Goal: Transaction & Acquisition: Purchase product/service

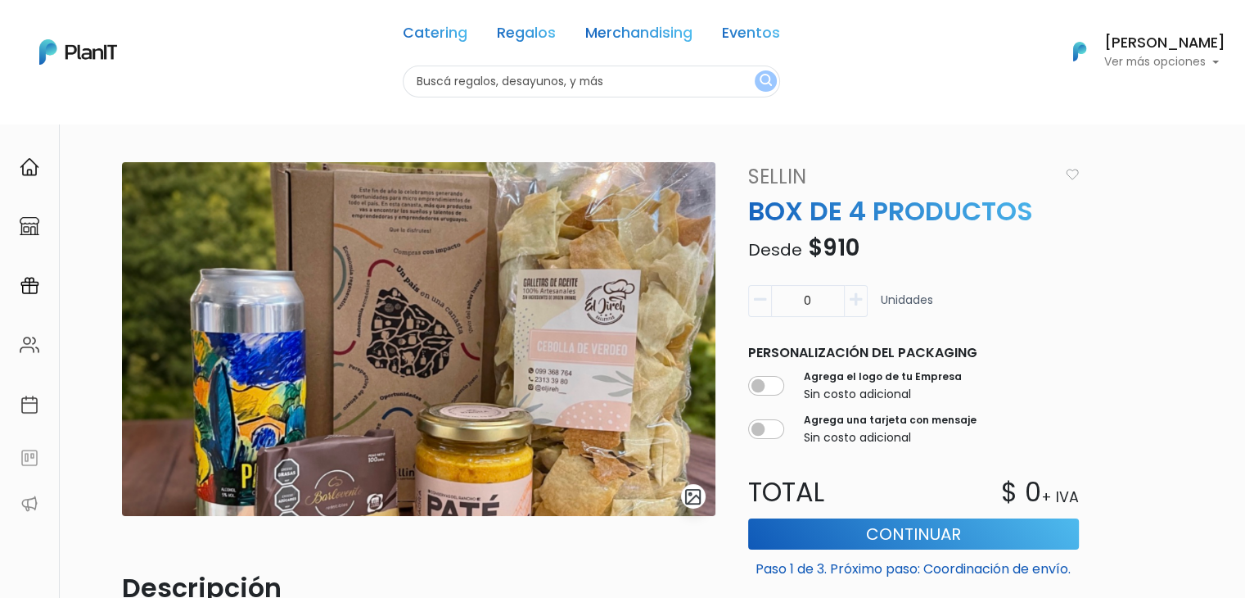
click at [440, 84] on input "text" at bounding box center [591, 81] width 377 height 32
type input "uh lala"
click at [755, 70] on button "submit" at bounding box center [766, 80] width 22 height 21
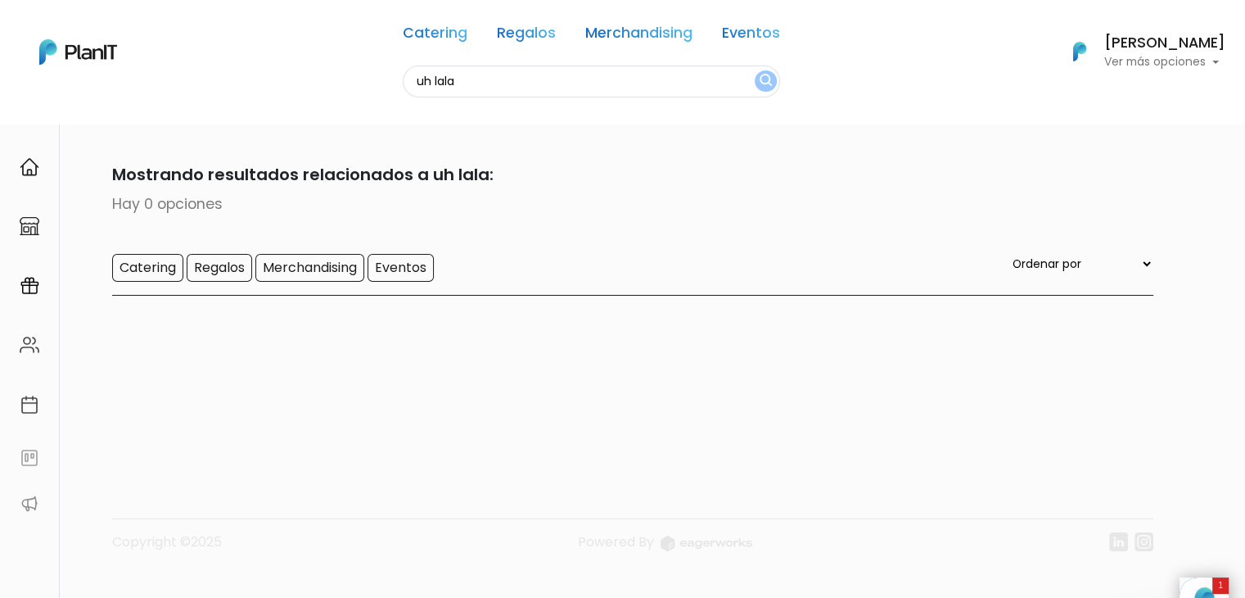
click at [465, 80] on input "uh lala" at bounding box center [591, 81] width 377 height 32
type input "uhla"
click at [755, 70] on button "submit" at bounding box center [766, 80] width 22 height 21
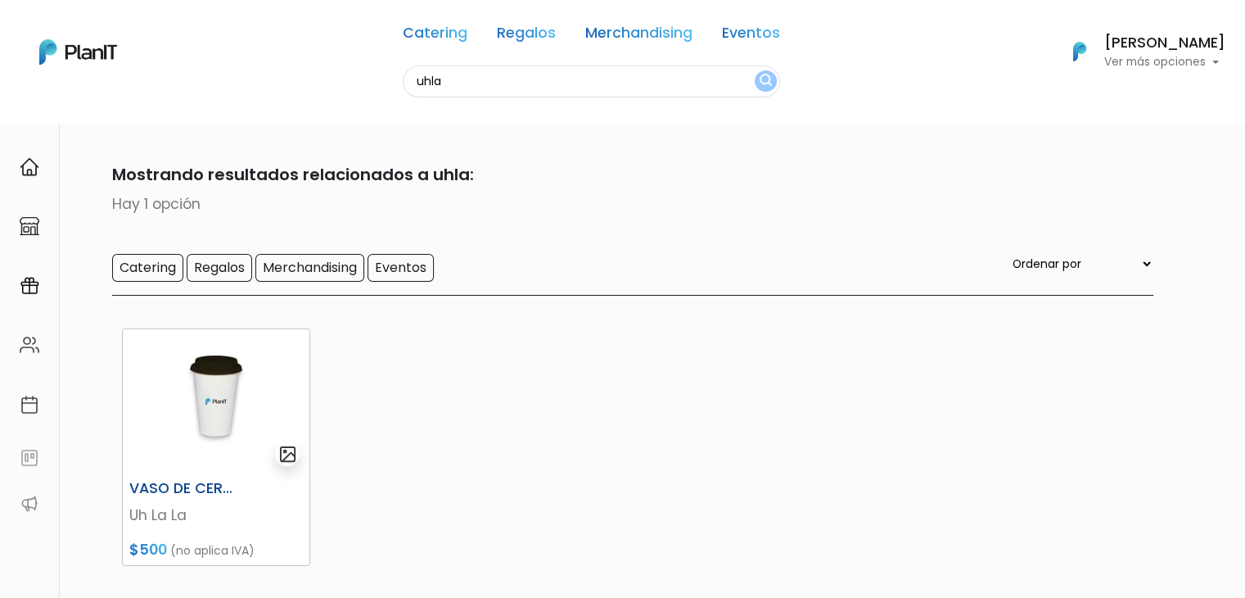
click at [192, 375] on img at bounding box center [216, 401] width 187 height 144
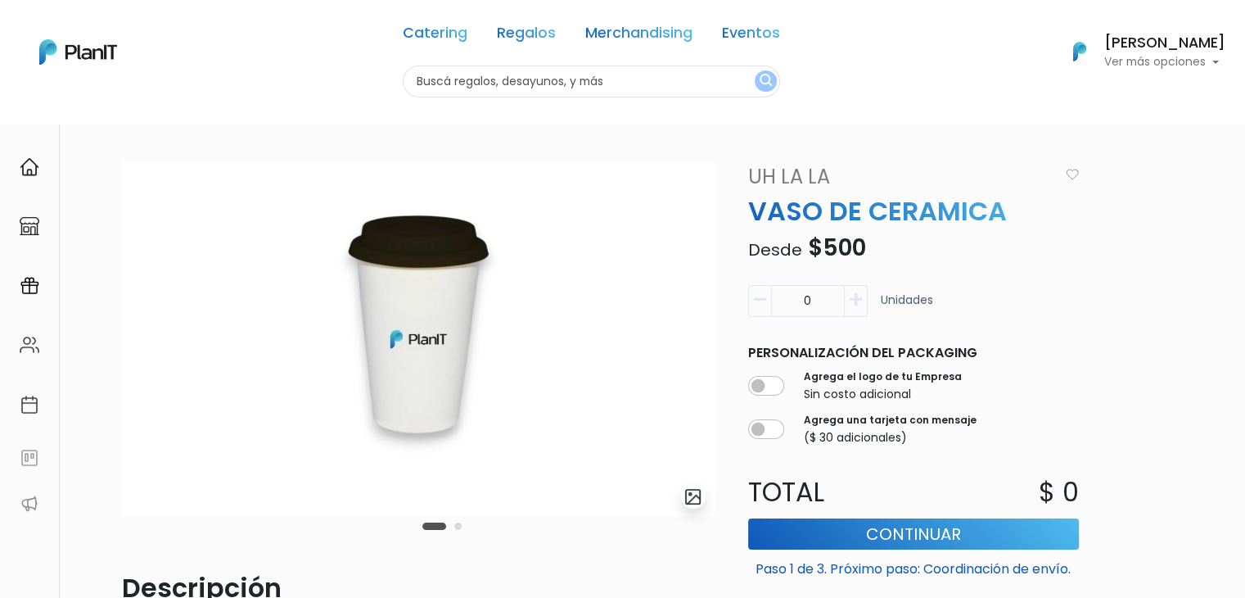
click at [784, 183] on link "Uh La La" at bounding box center [898, 176] width 321 height 29
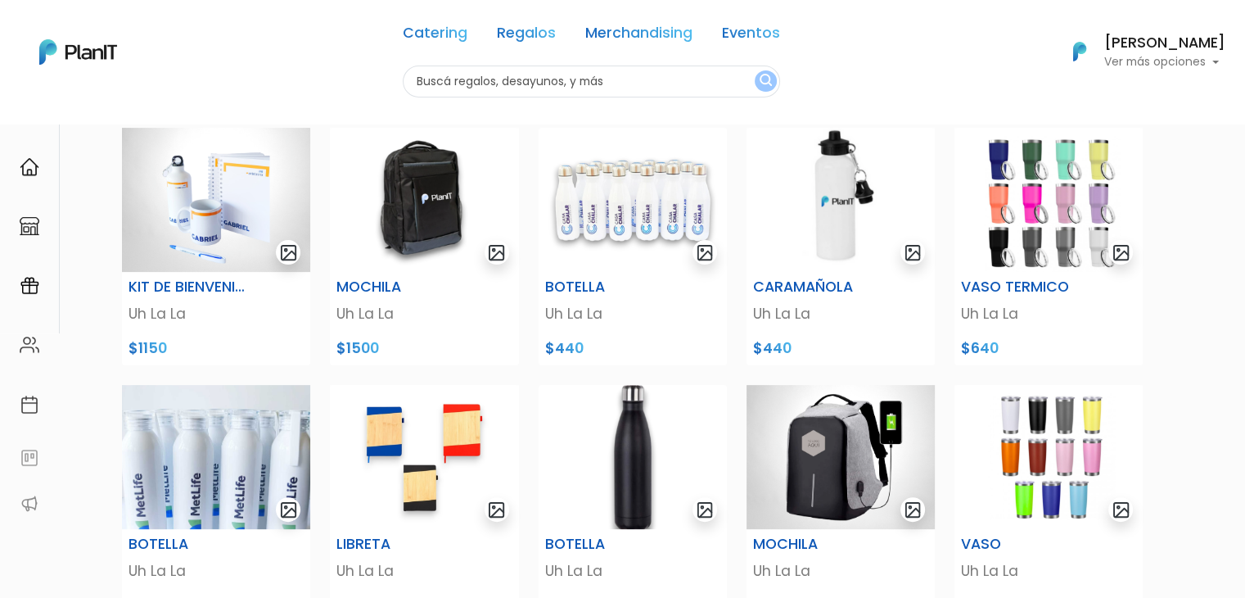
scroll to position [403, 0]
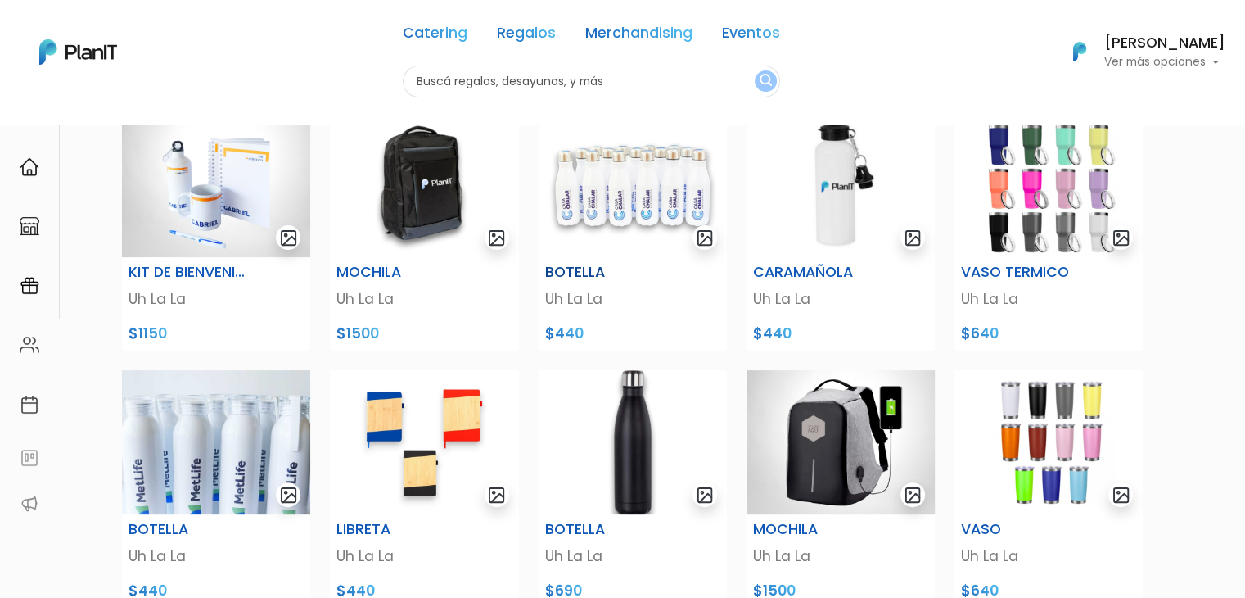
click at [596, 190] on img at bounding box center [633, 185] width 188 height 144
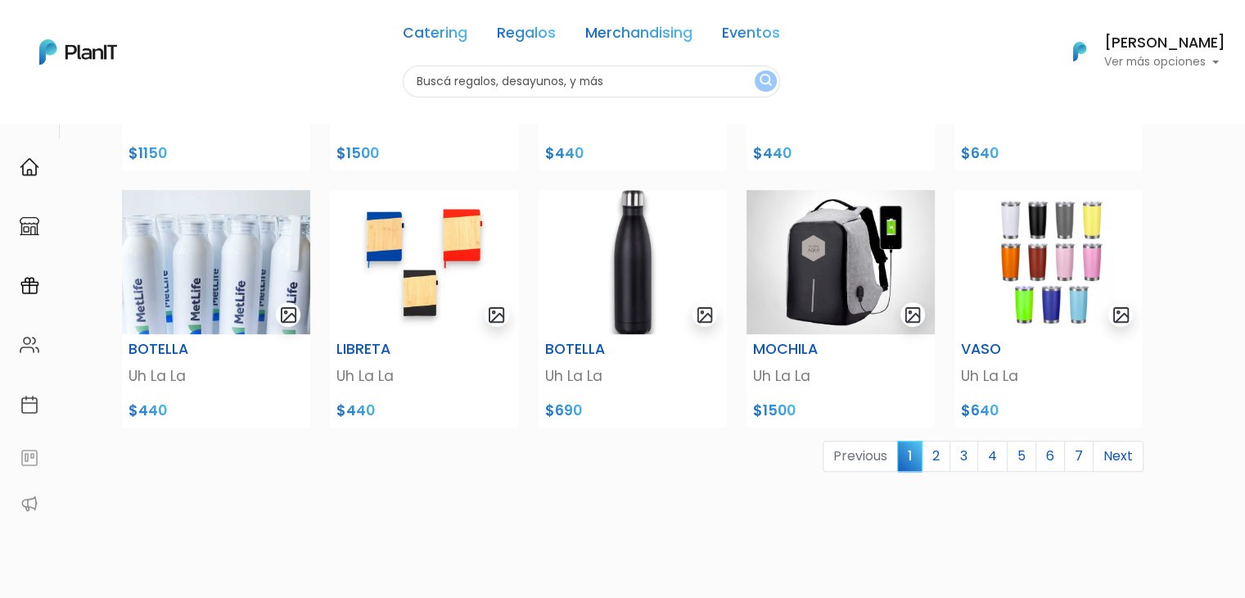
scroll to position [739, 0]
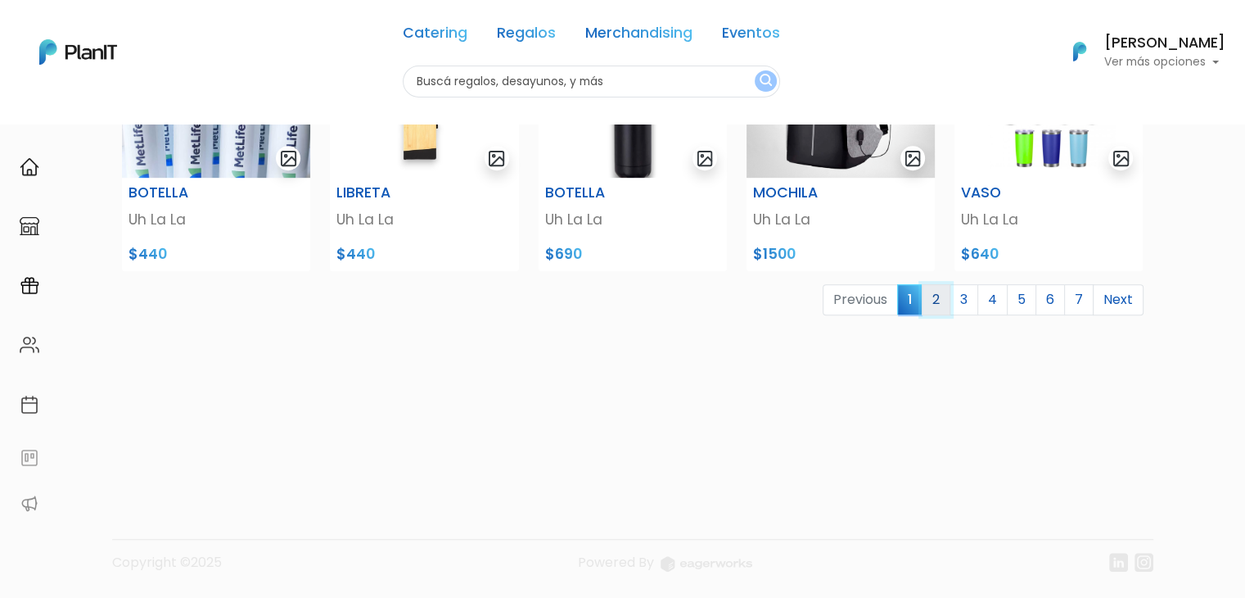
click at [939, 300] on link "2" at bounding box center [936, 299] width 29 height 31
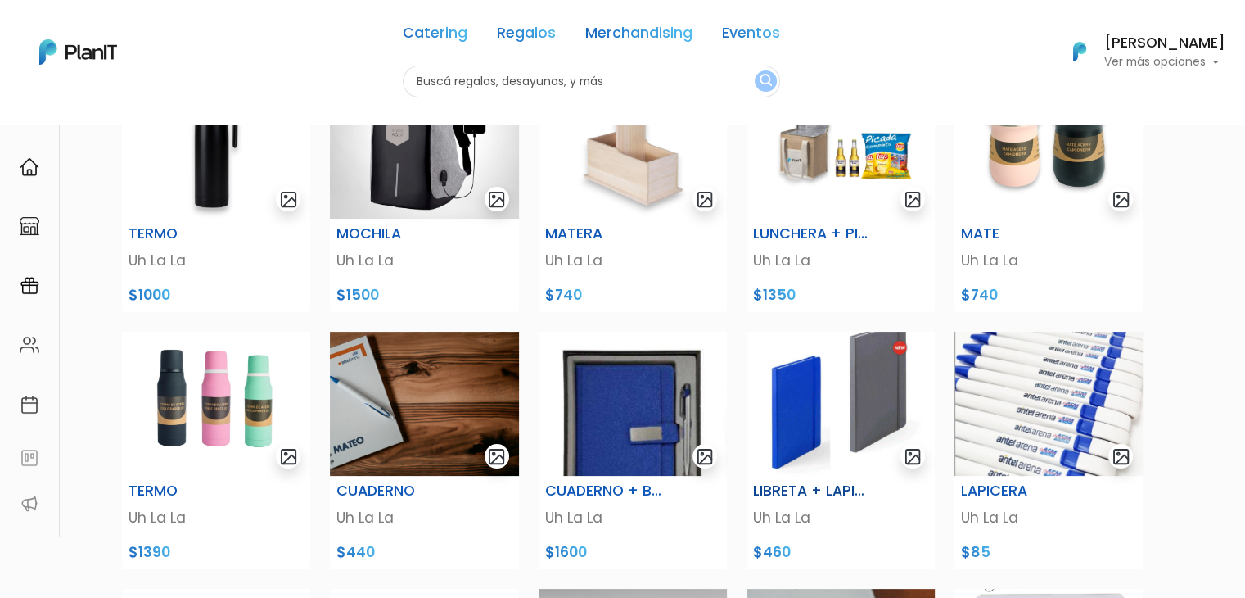
click at [817, 331] on img at bounding box center [840, 403] width 188 height 144
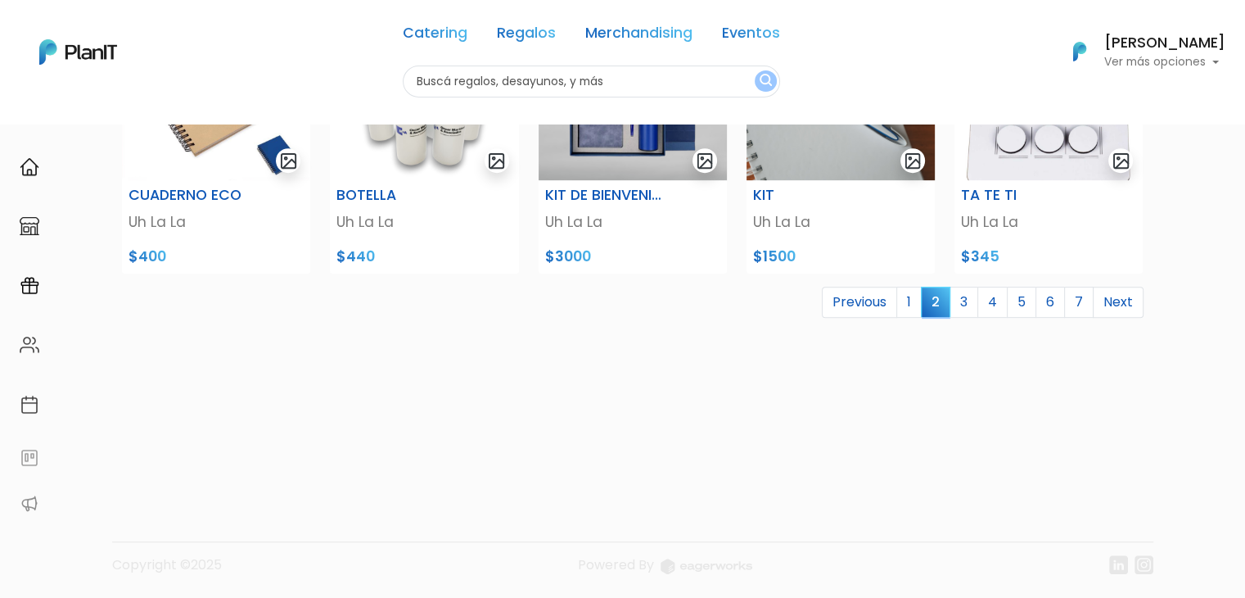
scroll to position [739, 0]
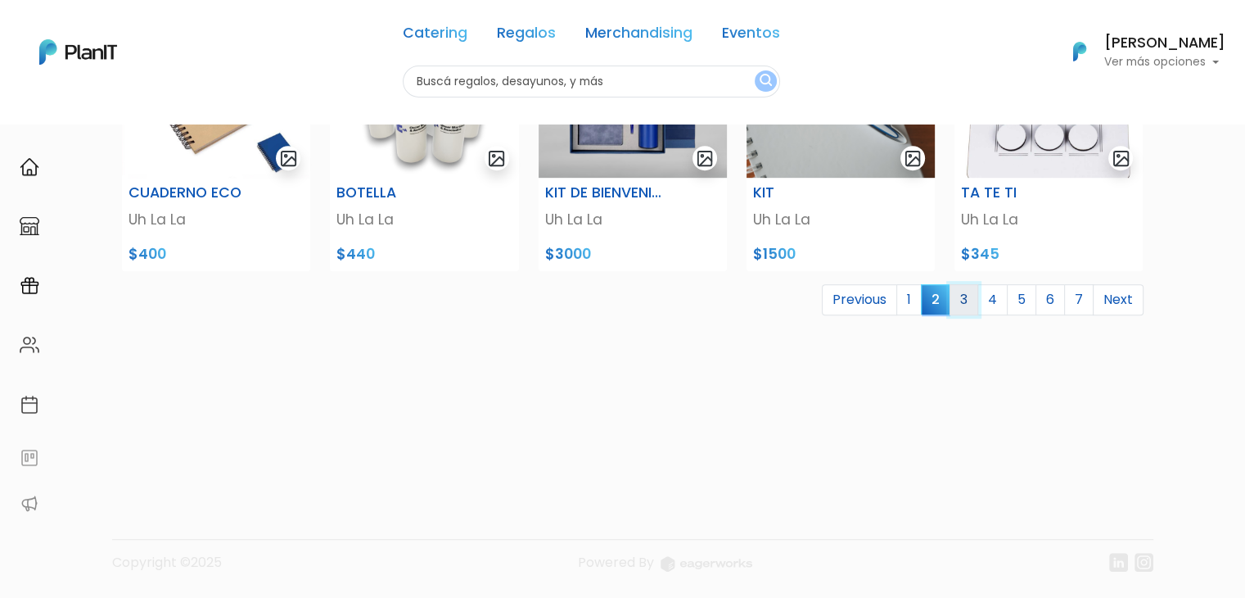
click at [963, 300] on link "3" at bounding box center [963, 299] width 29 height 31
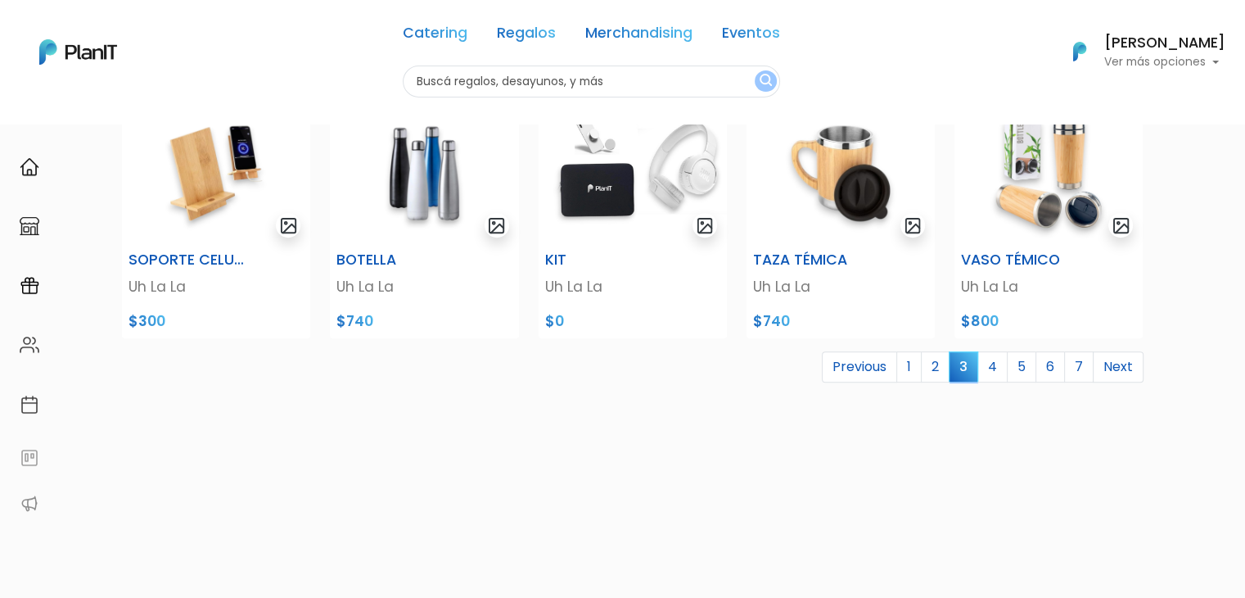
drag, startPoint x: 1256, startPoint y: 261, endPoint x: 1256, endPoint y: 545, distance: 284.0
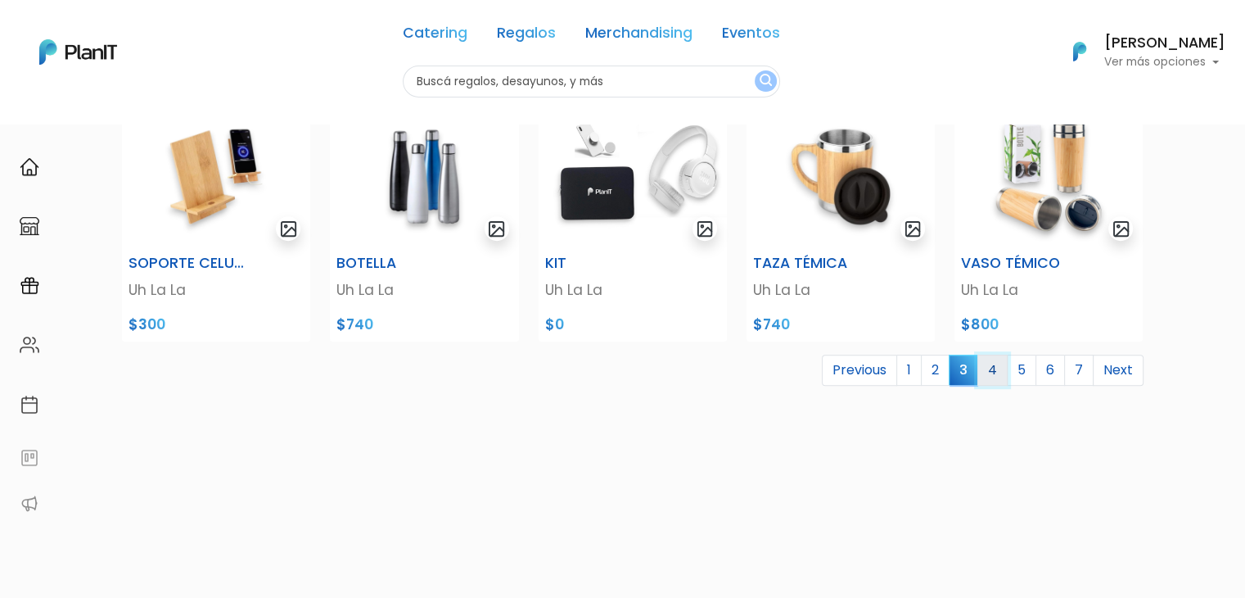
click at [994, 364] on link "4" at bounding box center [992, 369] width 30 height 31
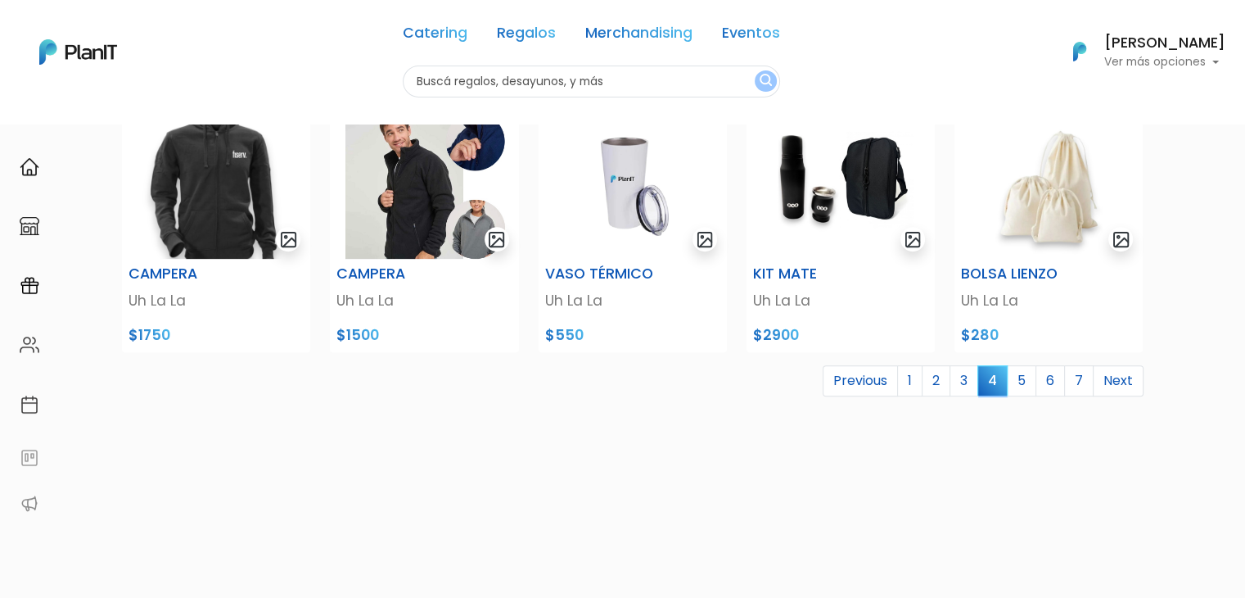
scroll to position [686, 0]
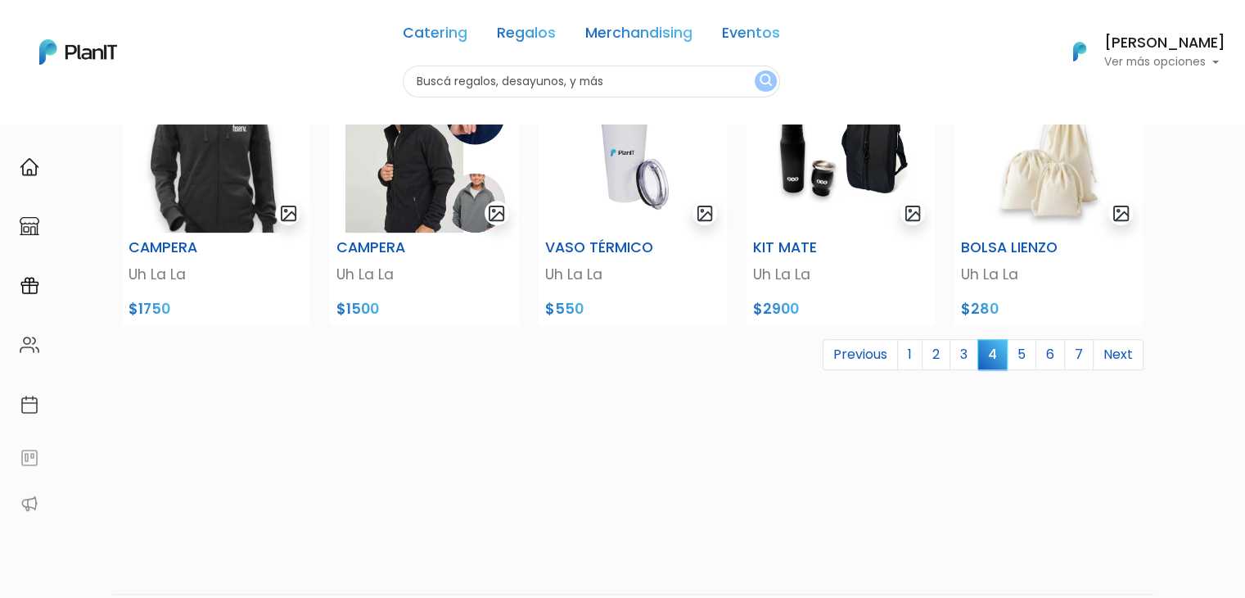
drag, startPoint x: 1252, startPoint y: 125, endPoint x: 1256, endPoint y: 417, distance: 291.4
click at [1018, 354] on link "5" at bounding box center [1021, 352] width 29 height 31
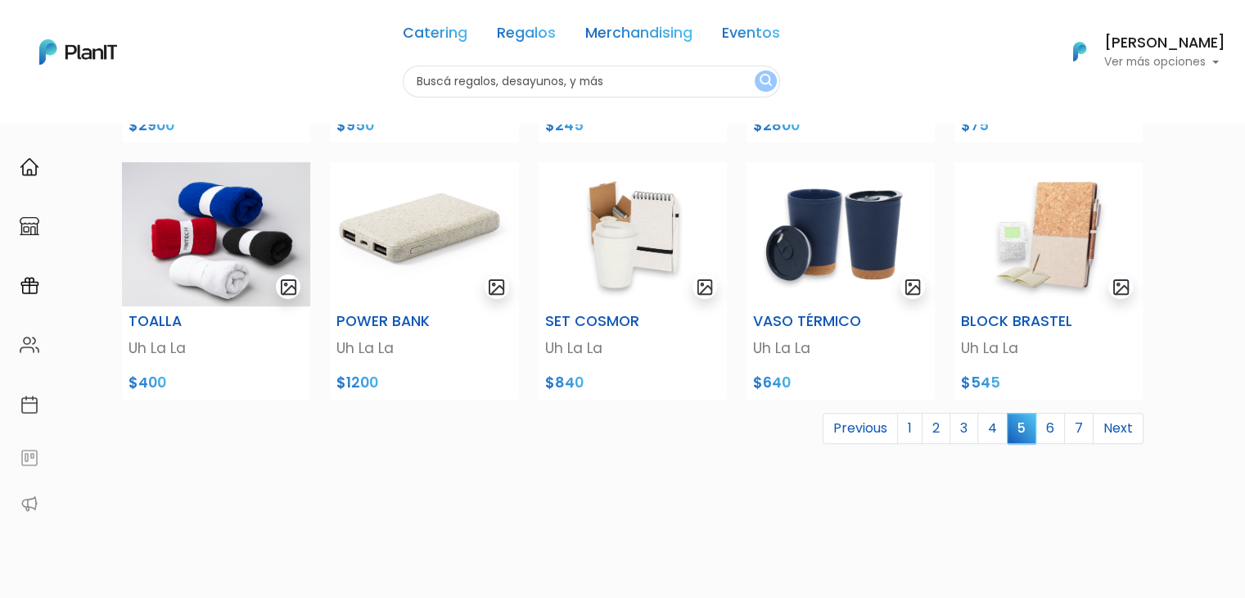
scroll to position [621, 0]
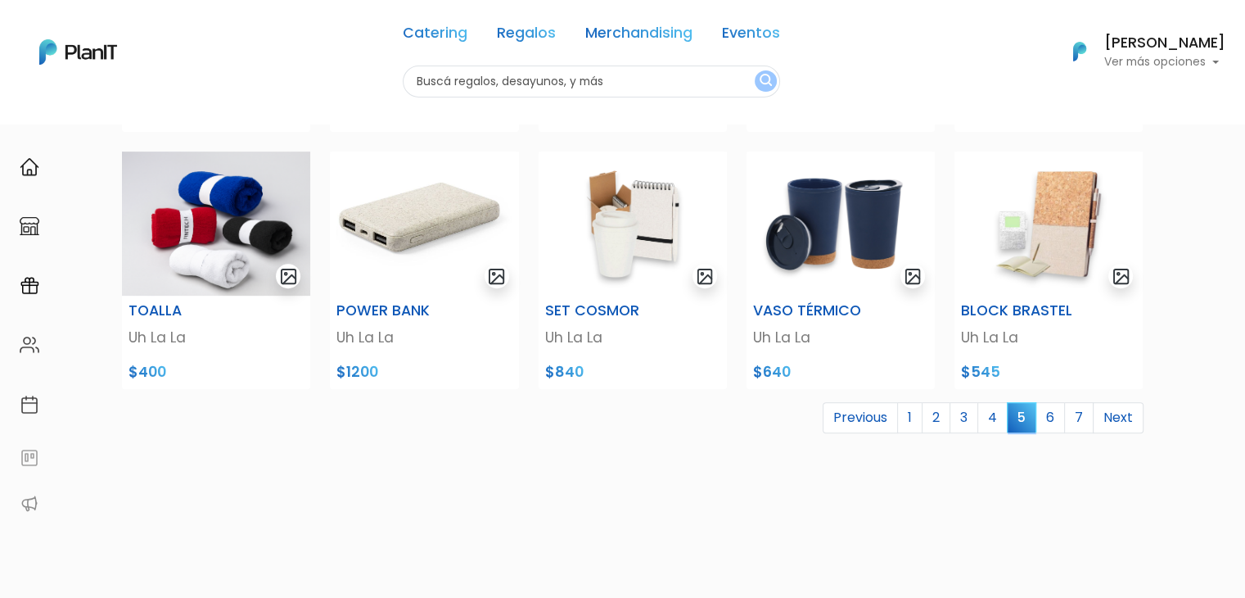
drag, startPoint x: 1250, startPoint y: 79, endPoint x: 1256, endPoint y: 343, distance: 263.6
click at [1048, 413] on link "6" at bounding box center [1049, 417] width 29 height 31
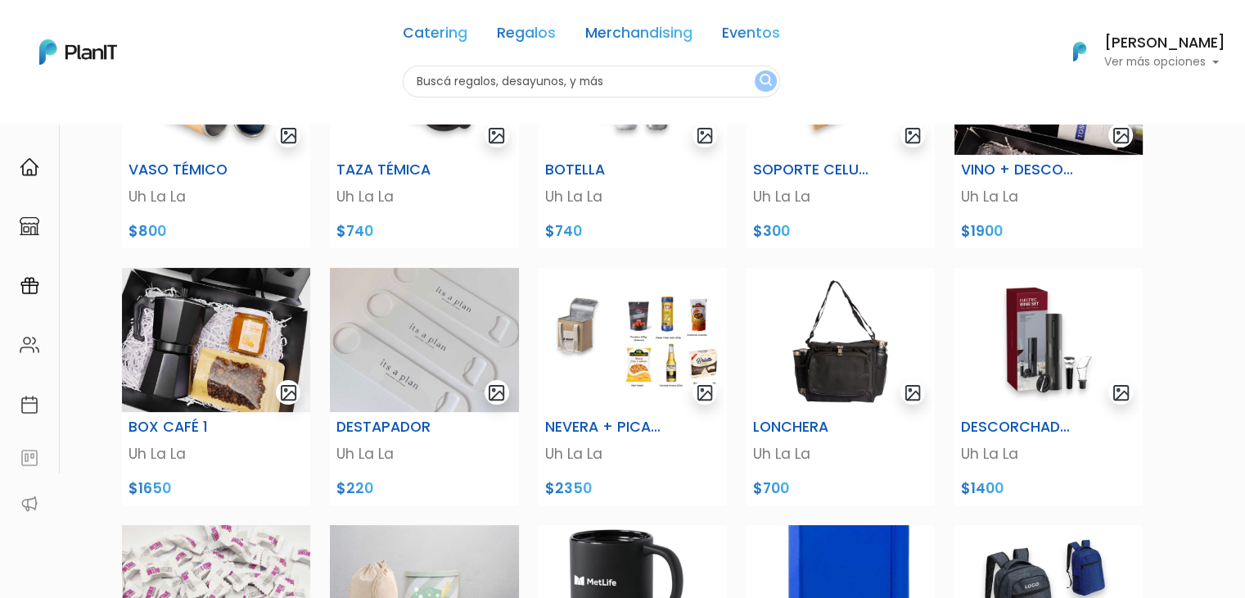
click at [1244, 334] on html "Catering Regalos Merchandising Eventos Catering Regalos Merchandising Eventos C…" at bounding box center [622, 51] width 1245 height 598
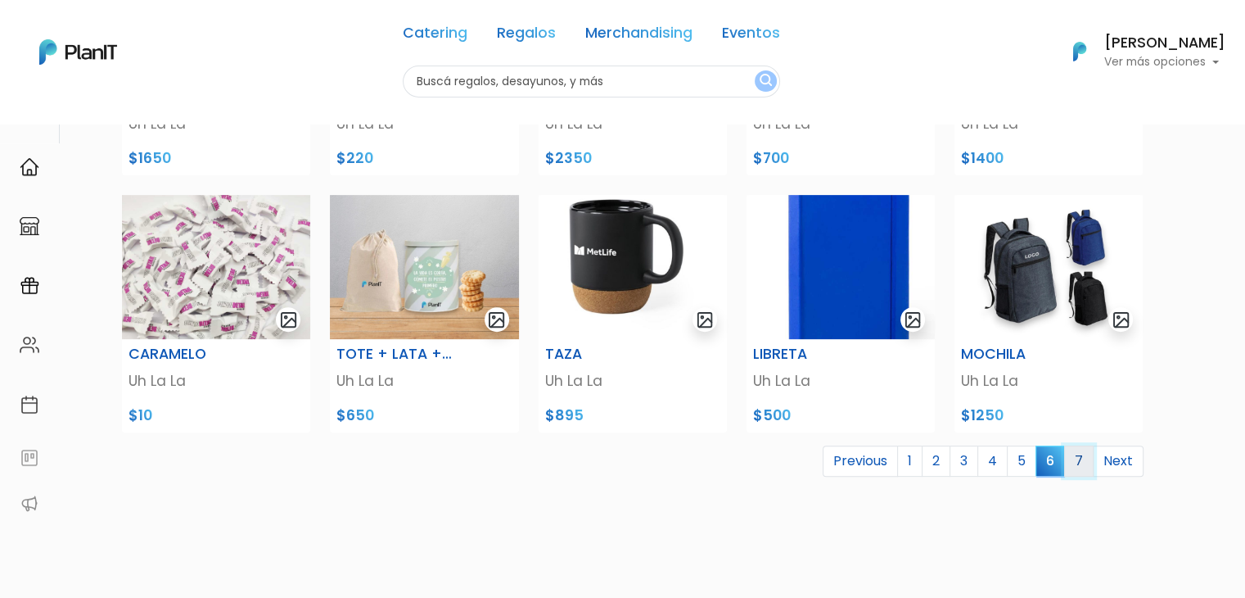
click at [1074, 457] on link "7" at bounding box center [1078, 460] width 29 height 31
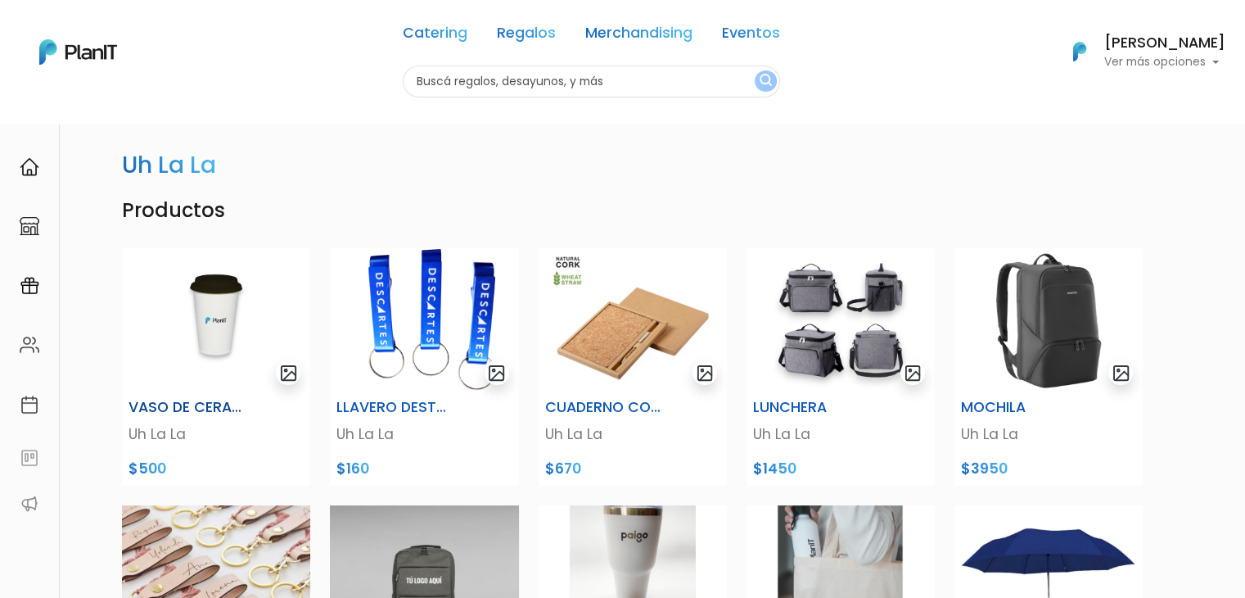
click at [205, 292] on img at bounding box center [216, 320] width 188 height 144
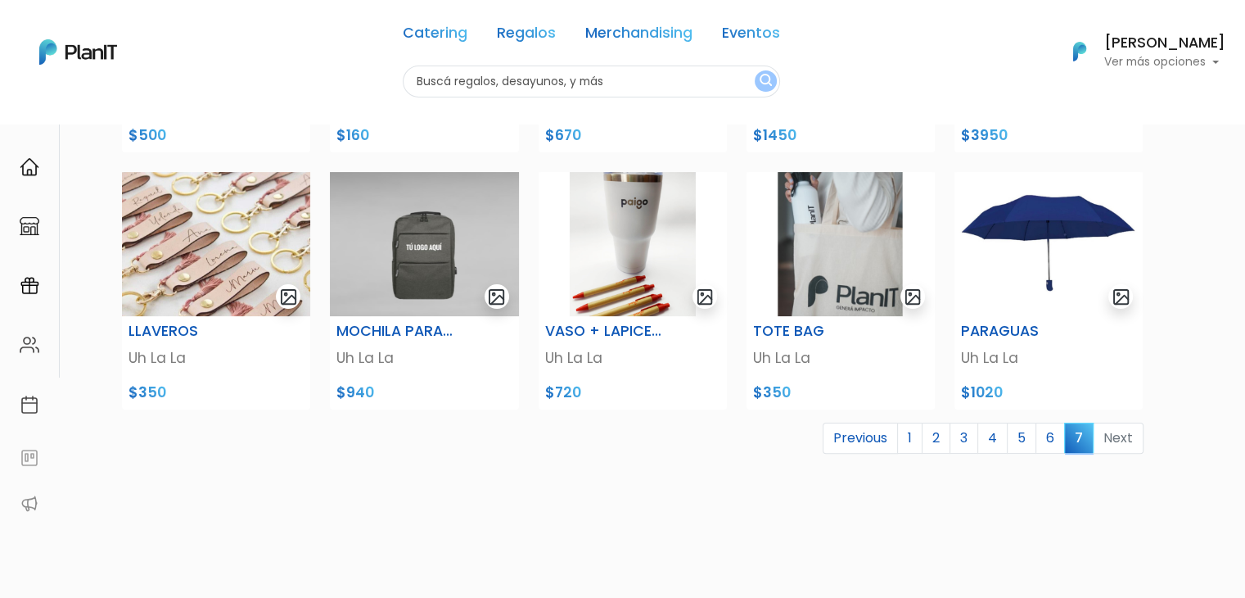
scroll to position [347, 0]
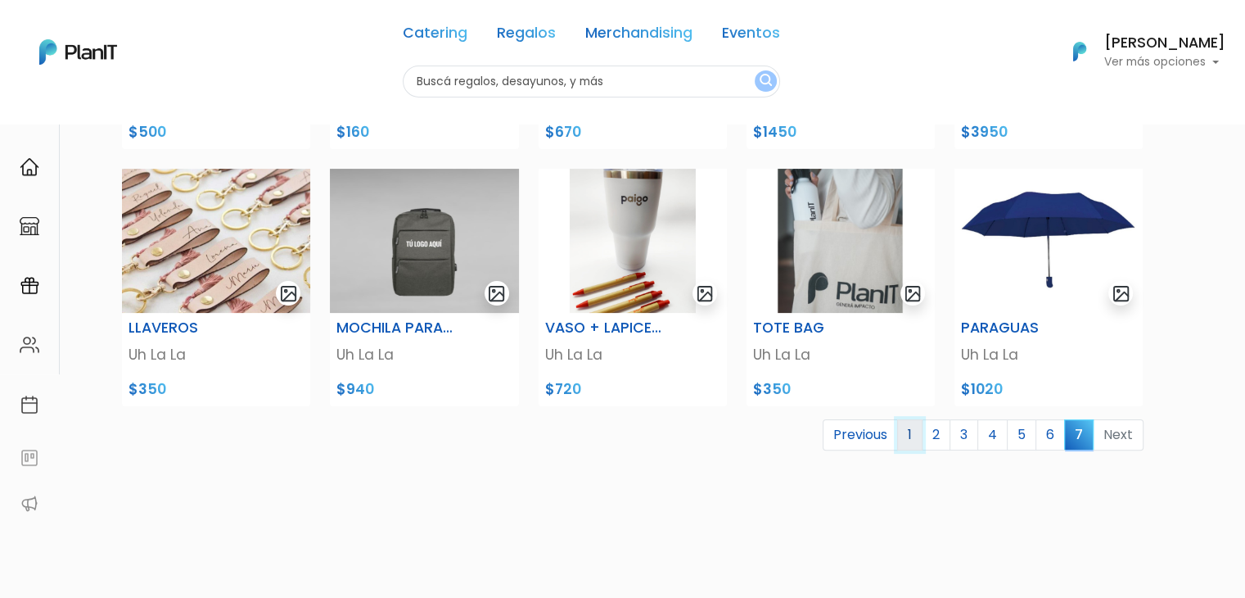
click at [918, 431] on link "1" at bounding box center [909, 434] width 25 height 31
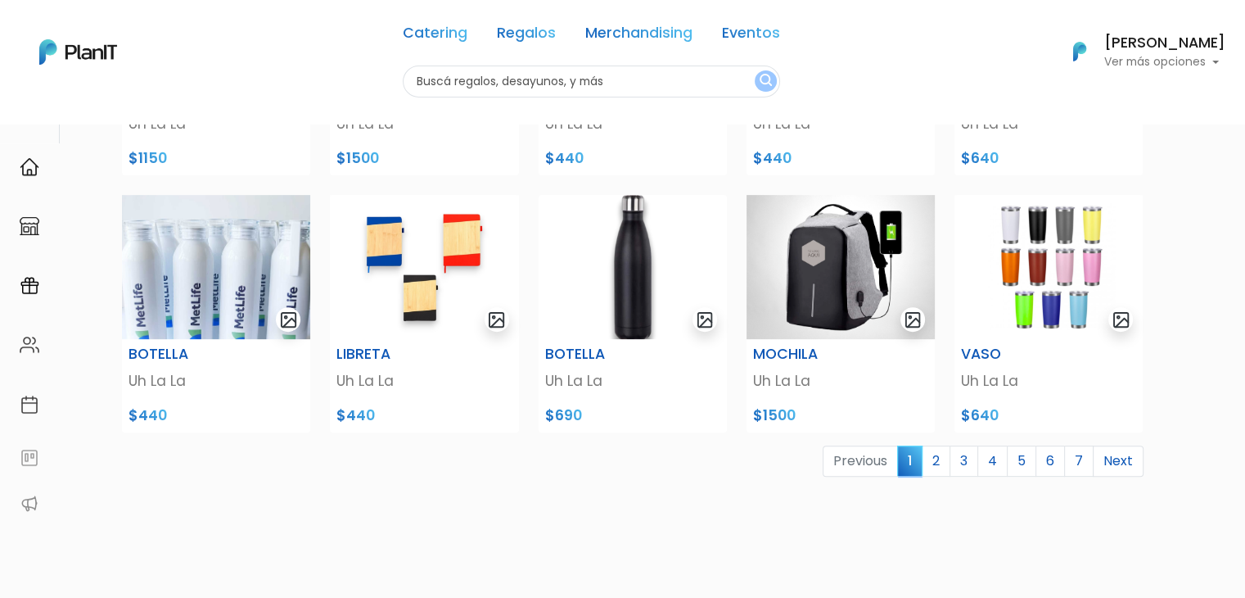
scroll to position [612, 0]
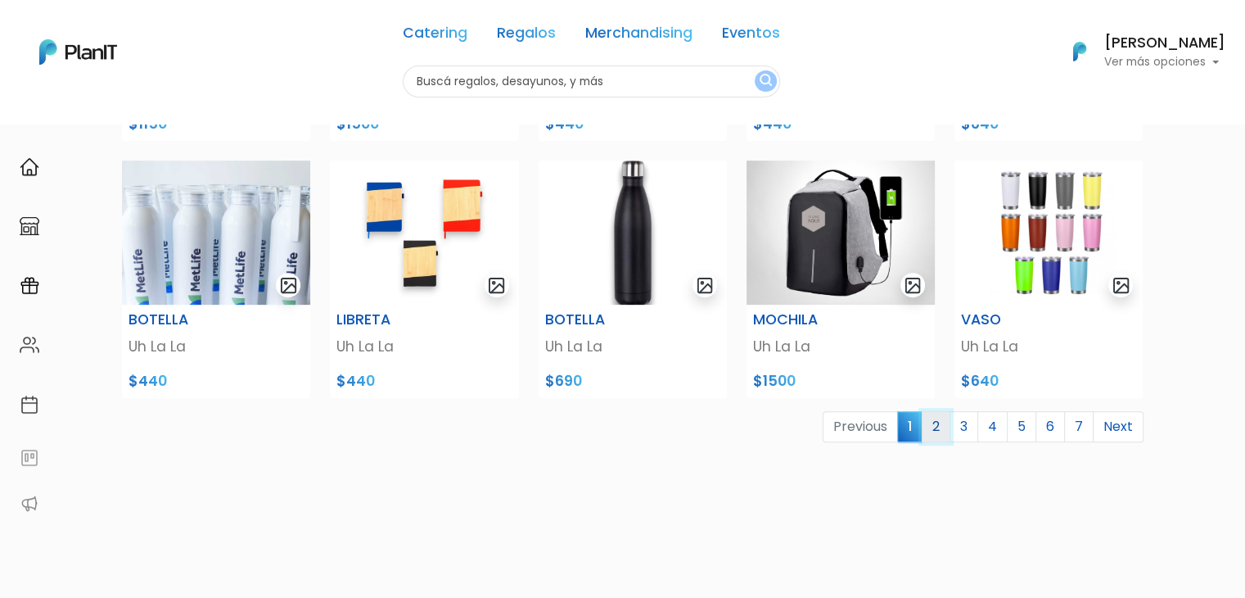
click at [937, 430] on link "2" at bounding box center [936, 426] width 29 height 31
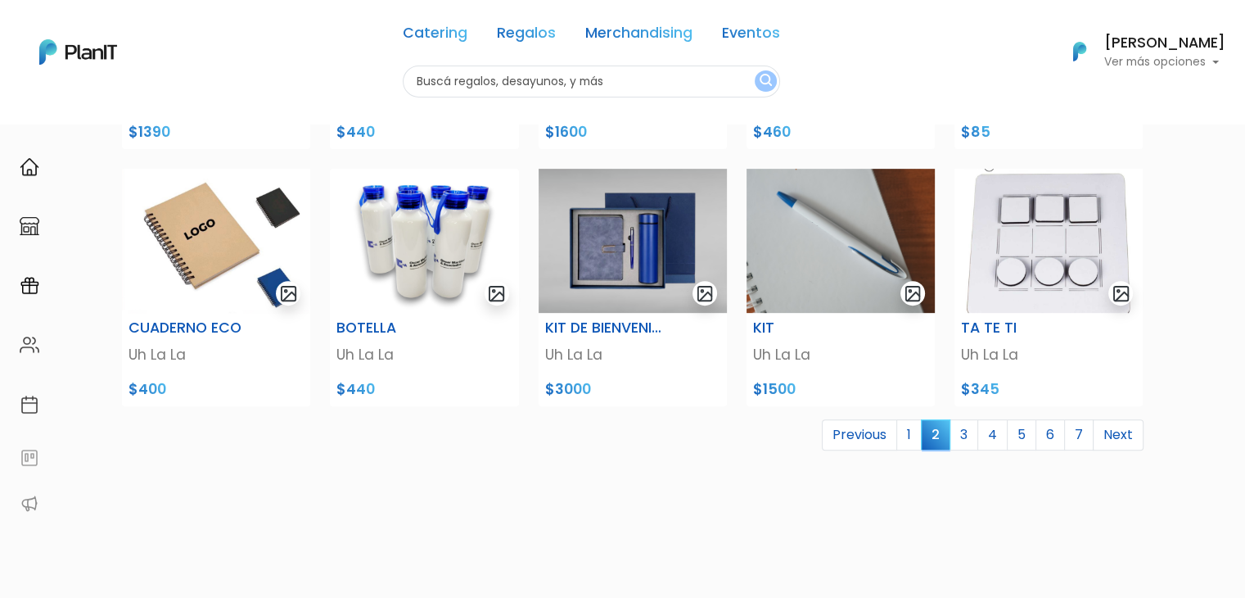
scroll to position [621, 0]
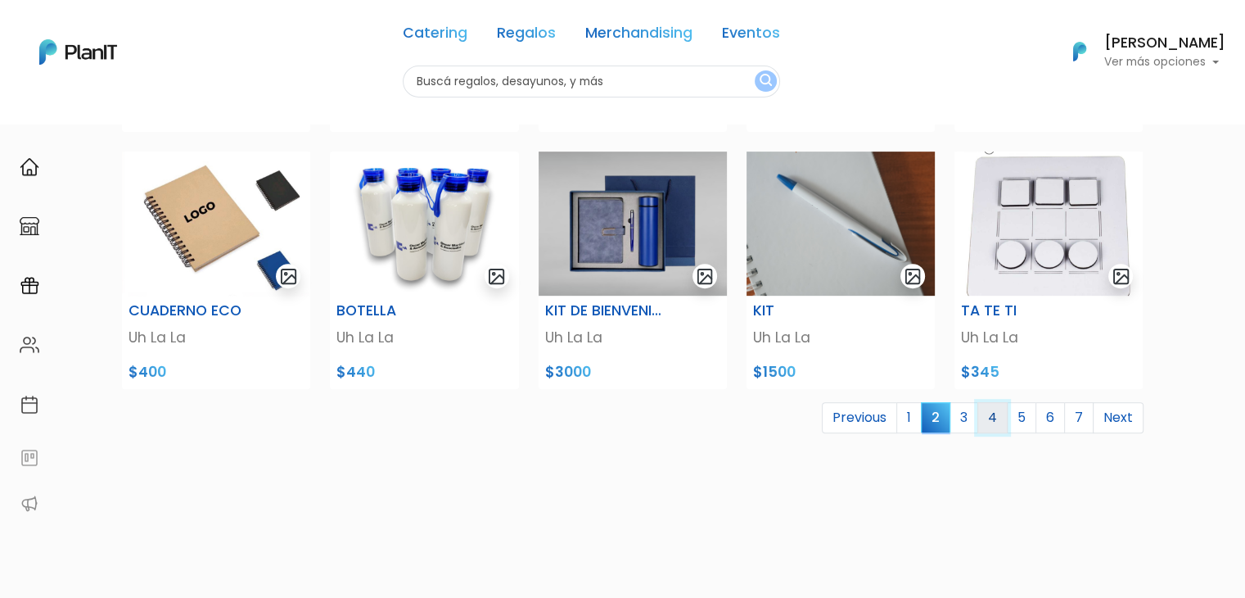
click at [994, 417] on link "4" at bounding box center [992, 417] width 30 height 31
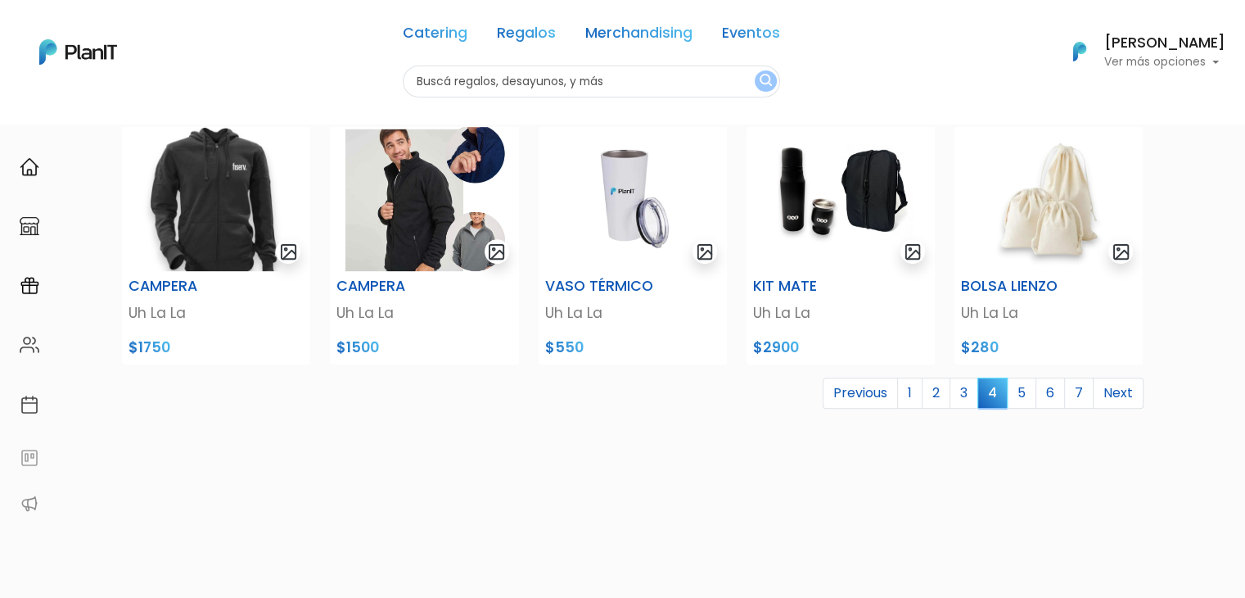
scroll to position [649, 0]
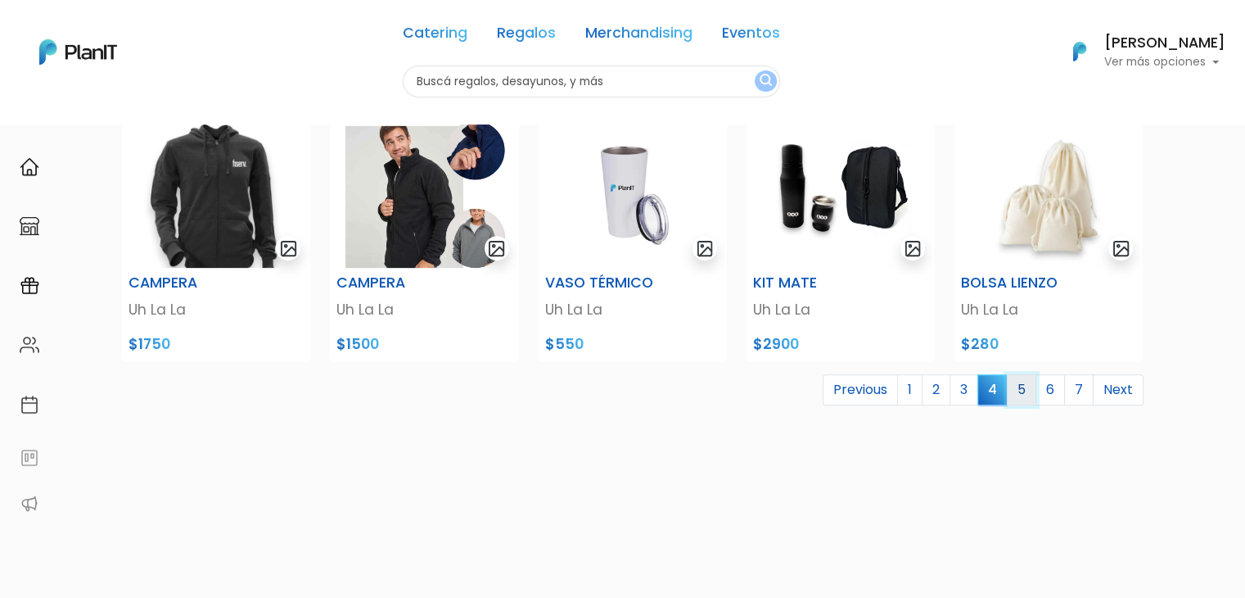
click at [1018, 381] on link "5" at bounding box center [1021, 389] width 29 height 31
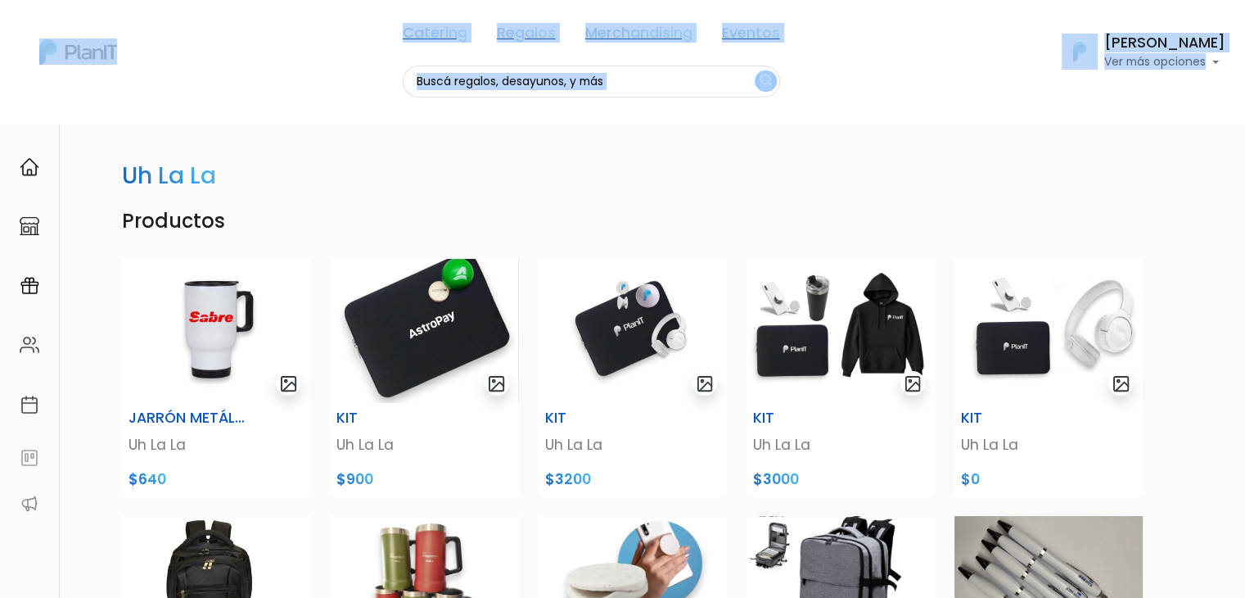
drag, startPoint x: 1241, startPoint y: 56, endPoint x: 1256, endPoint y: 233, distance: 177.5
click at [1244, 233] on html "Catering Regalos Merchandising Eventos Catering Regalos Merchandising Eventos C…" at bounding box center [622, 299] width 1245 height 598
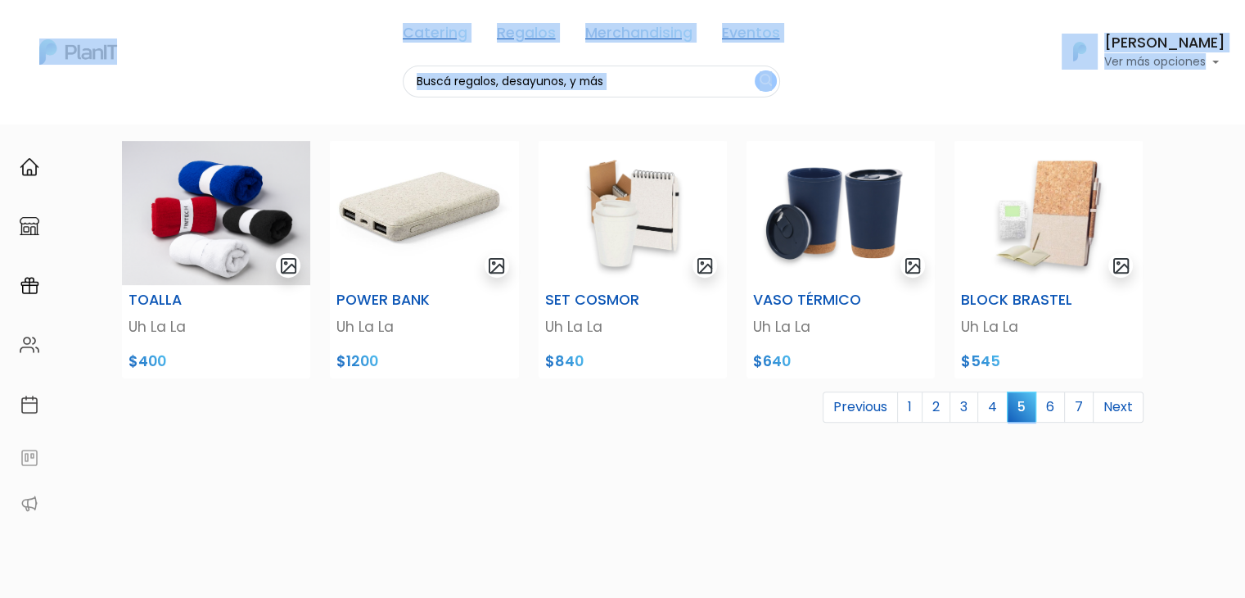
scroll to position [642, 0]
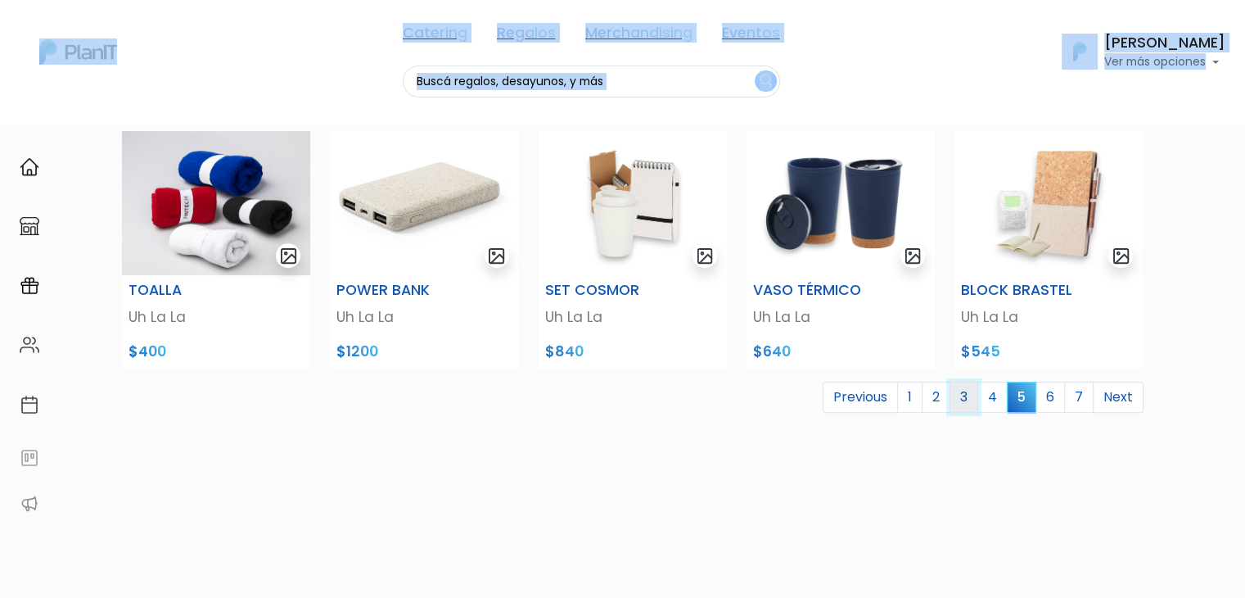
click at [963, 404] on link "3" at bounding box center [963, 396] width 29 height 31
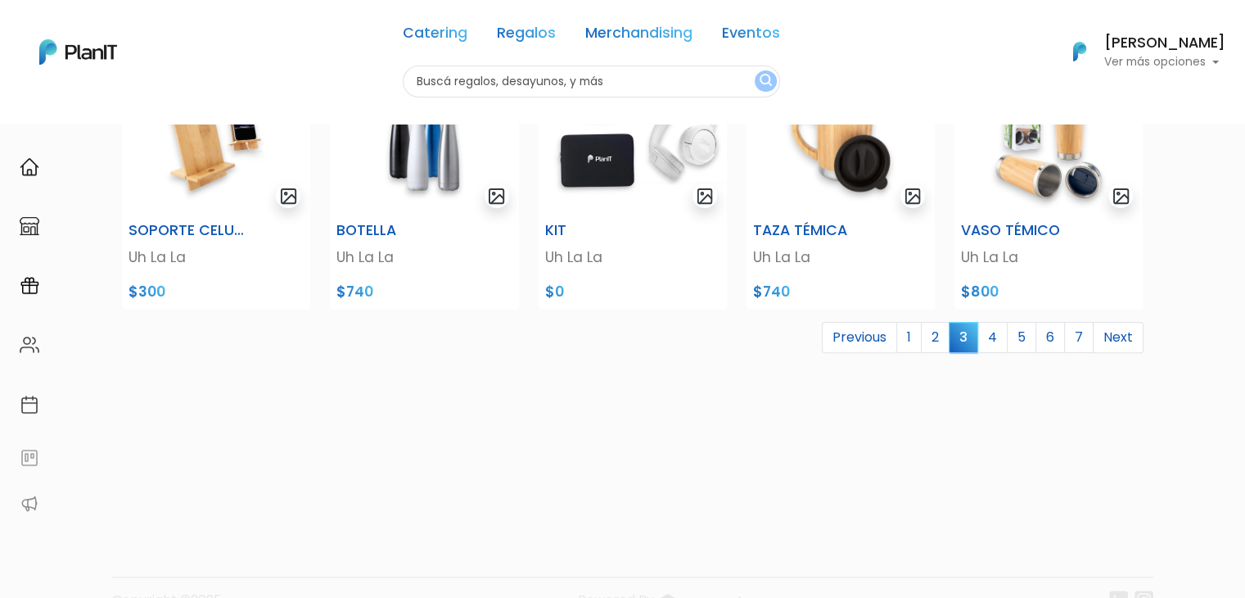
scroll to position [705, 0]
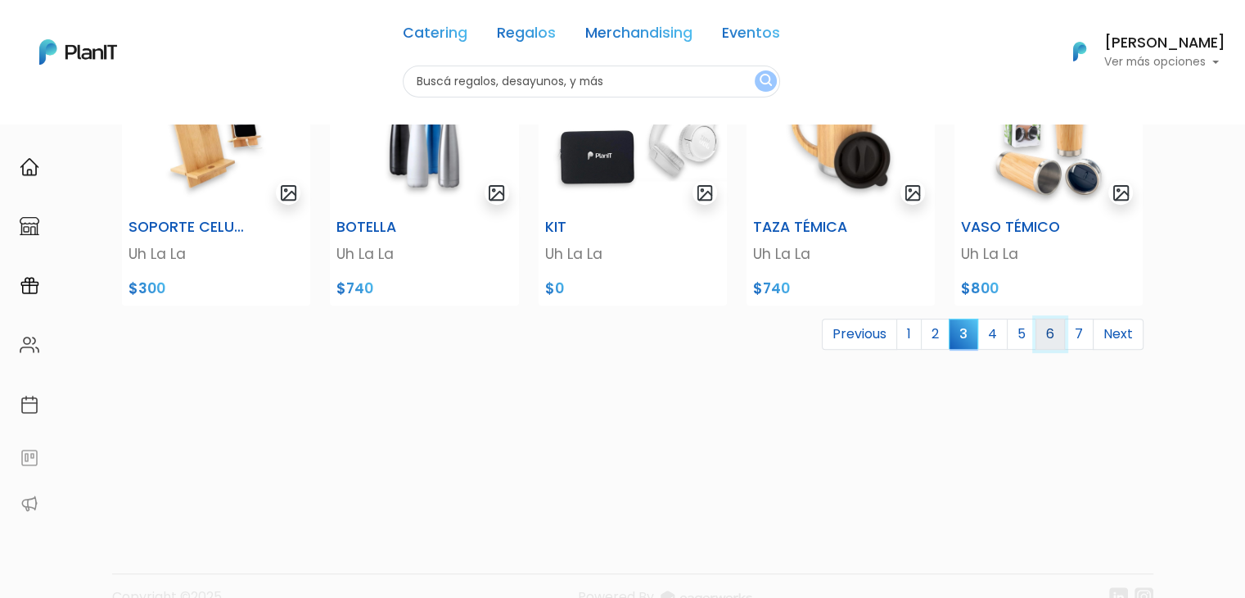
click at [1062, 331] on link "6" at bounding box center [1049, 333] width 29 height 31
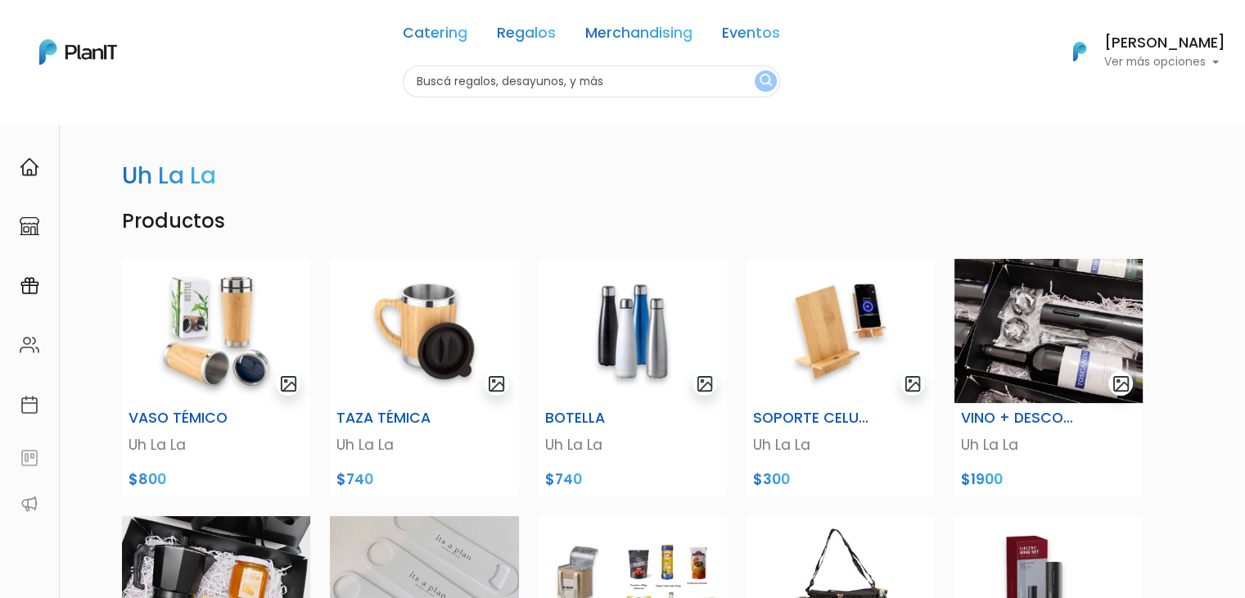
click at [479, 88] on input "text" at bounding box center [591, 81] width 377 height 32
type input "tote"
click at [755, 70] on button "submit" at bounding box center [766, 80] width 22 height 21
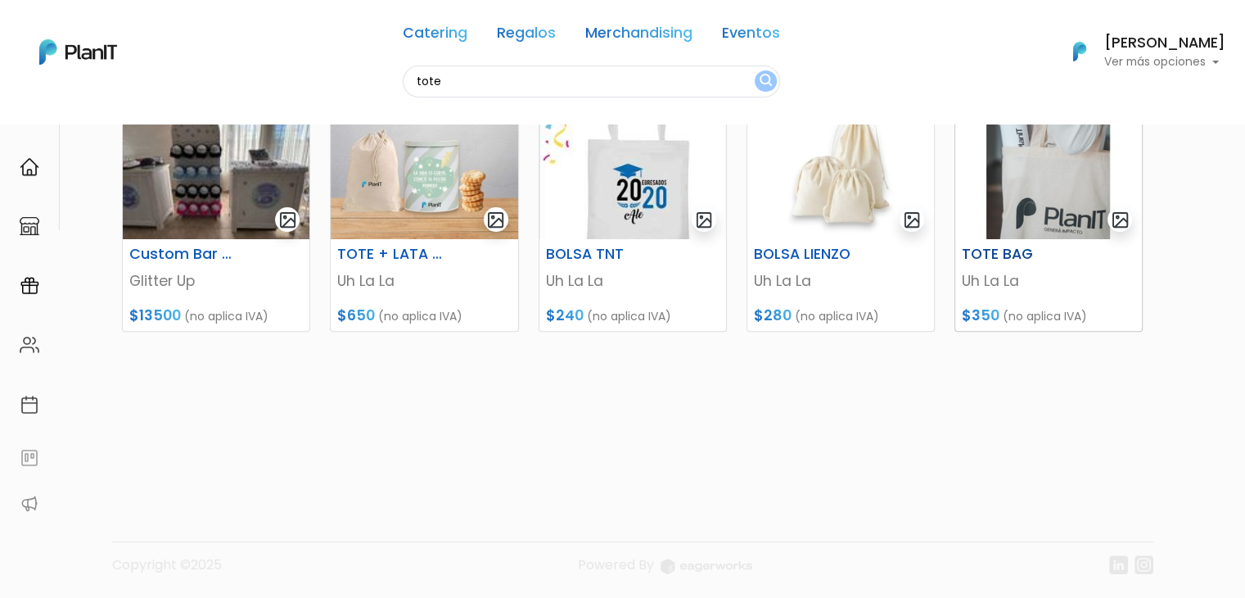
click at [1001, 162] on img at bounding box center [1048, 167] width 187 height 144
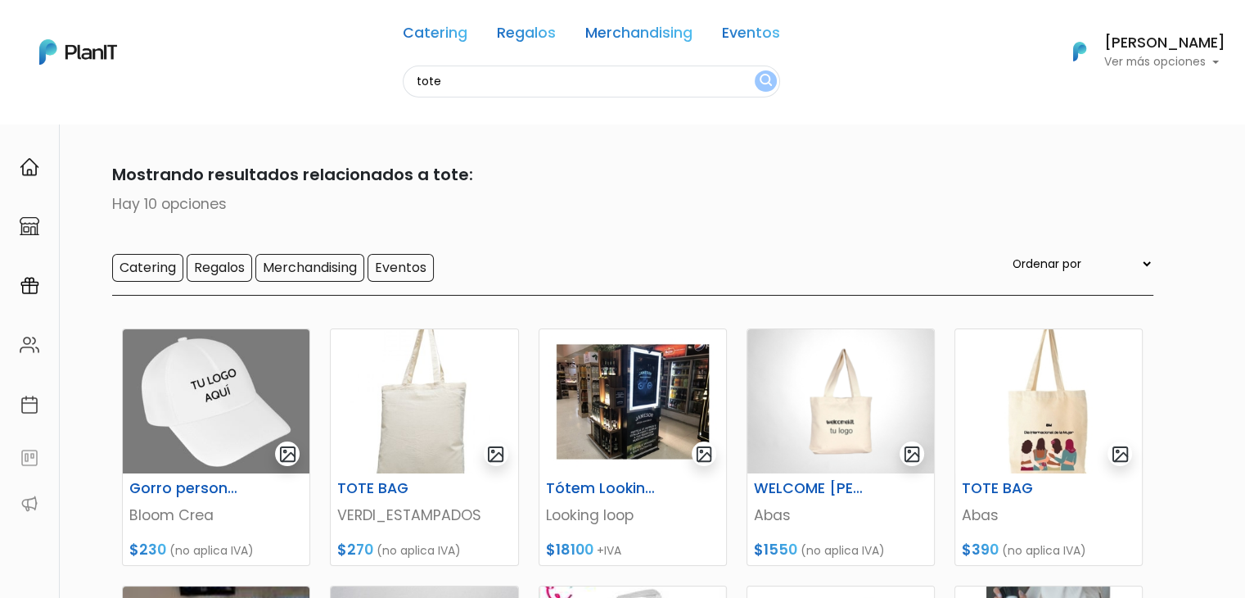
click at [467, 79] on input "tote" at bounding box center [591, 81] width 377 height 32
type input "mouse"
click at [755, 70] on button "submit" at bounding box center [766, 80] width 22 height 21
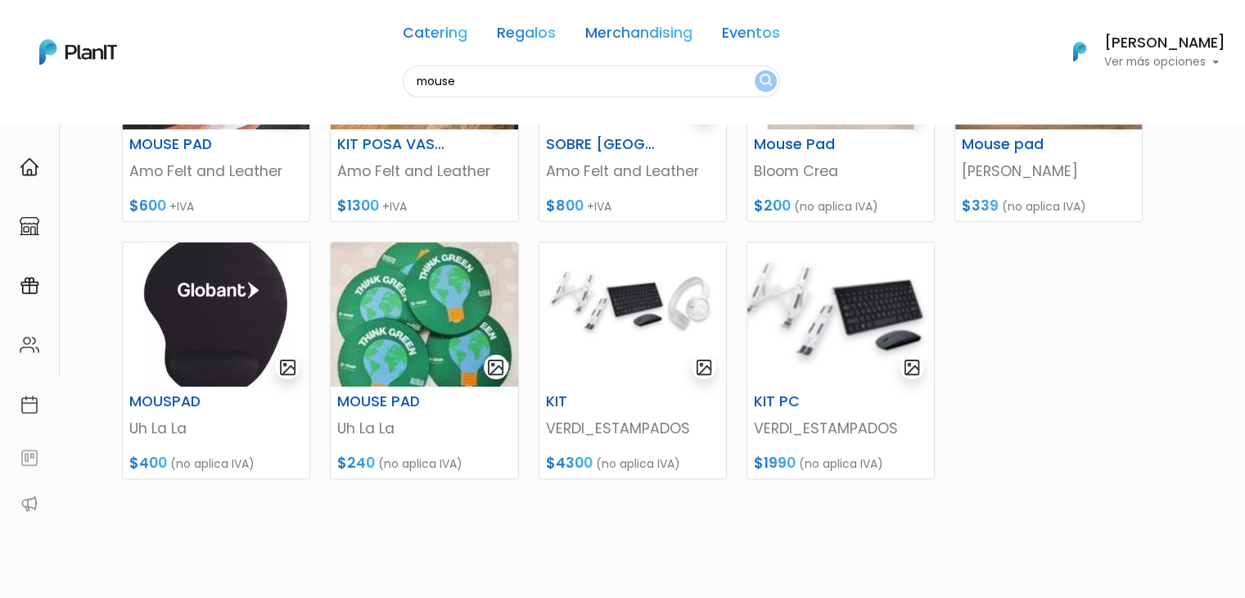
scroll to position [360, 0]
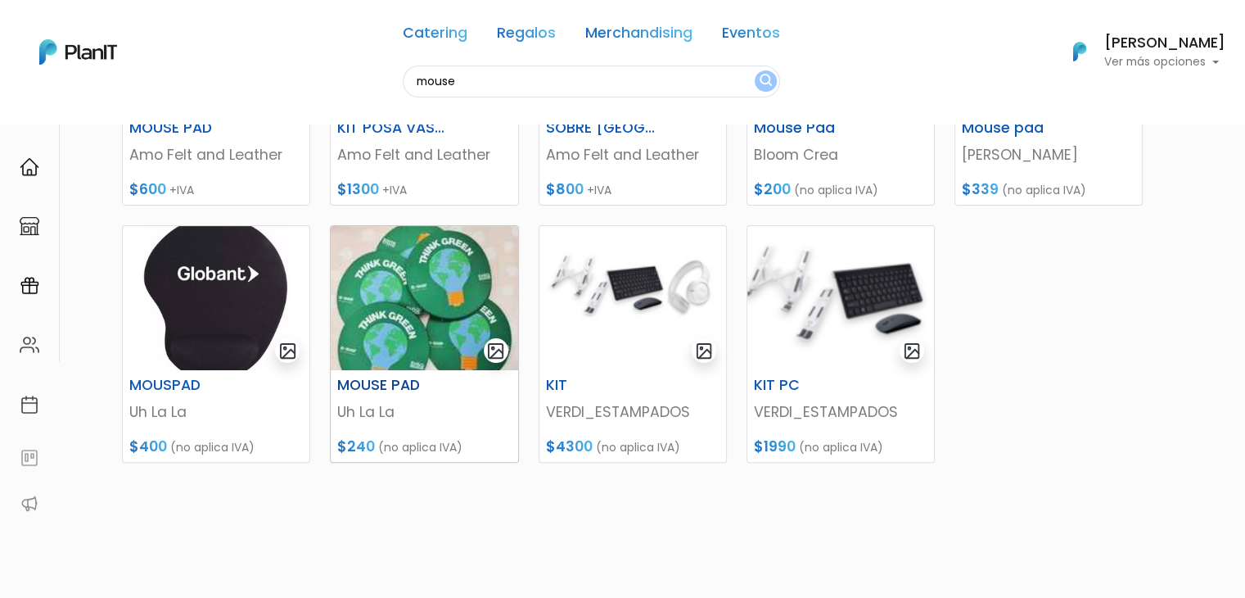
click at [386, 312] on img at bounding box center [424, 298] width 187 height 144
